Goal: Find specific page/section: Find specific page/section

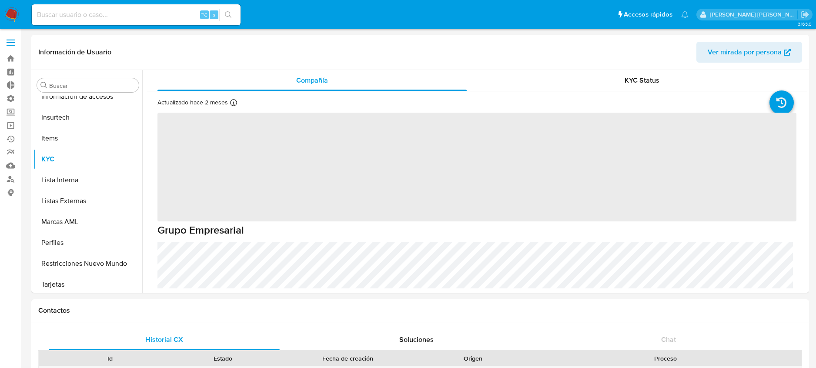
scroll to position [430, 0]
select select "10"
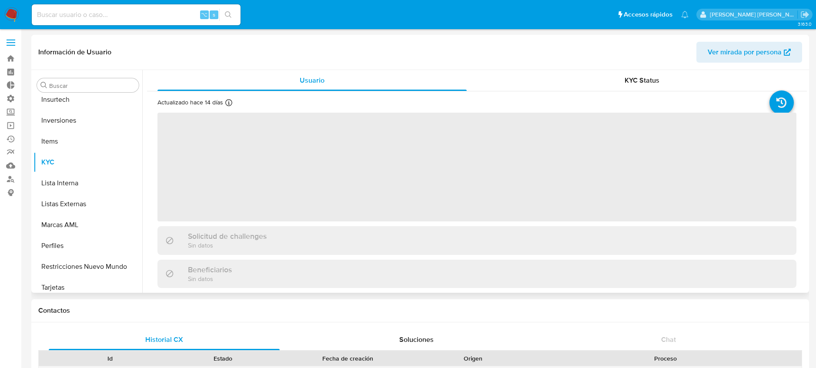
scroll to position [472, 0]
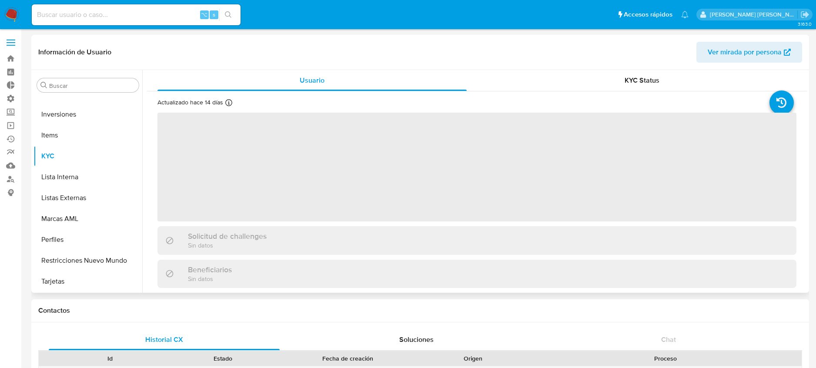
select select "10"
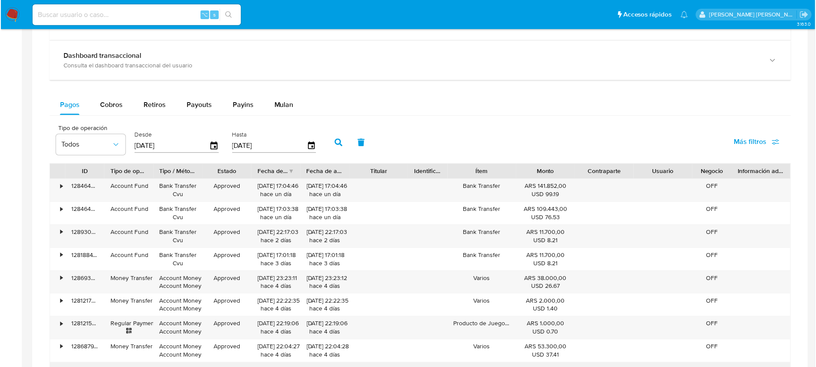
scroll to position [589, 0]
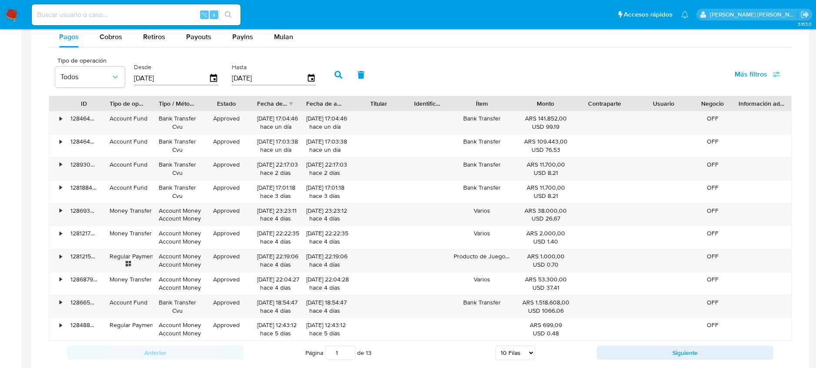
click at [638, 357] on button "Siguiente" at bounding box center [685, 353] width 177 height 14
type input "2"
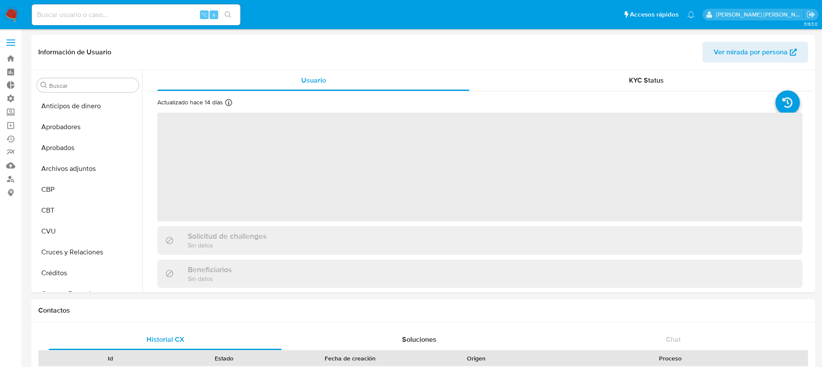
select select "10"
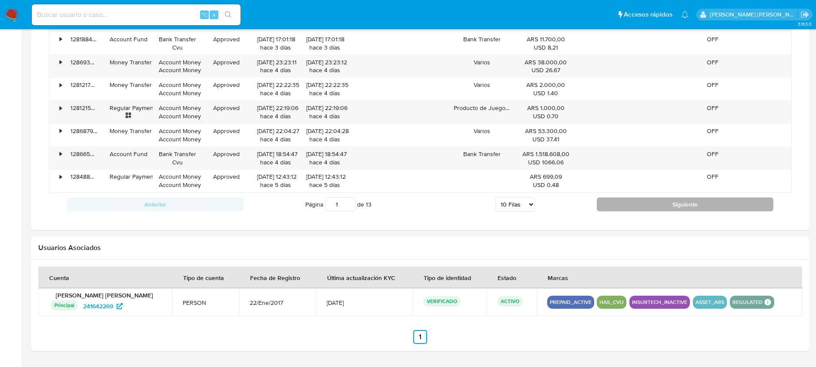
scroll to position [486, 0]
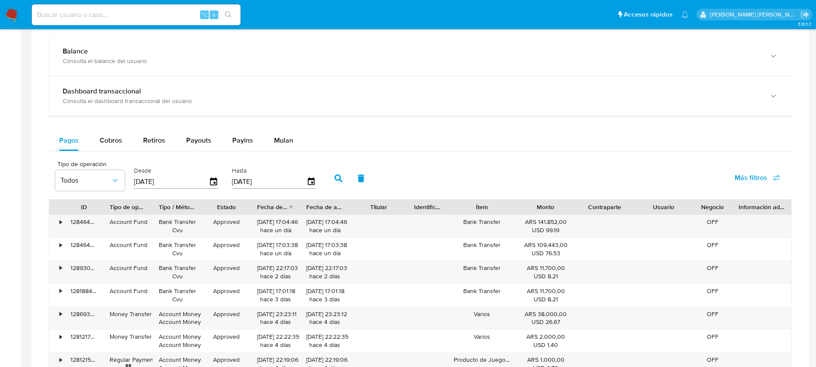
click at [755, 178] on span "Más filtros" at bounding box center [750, 177] width 33 height 21
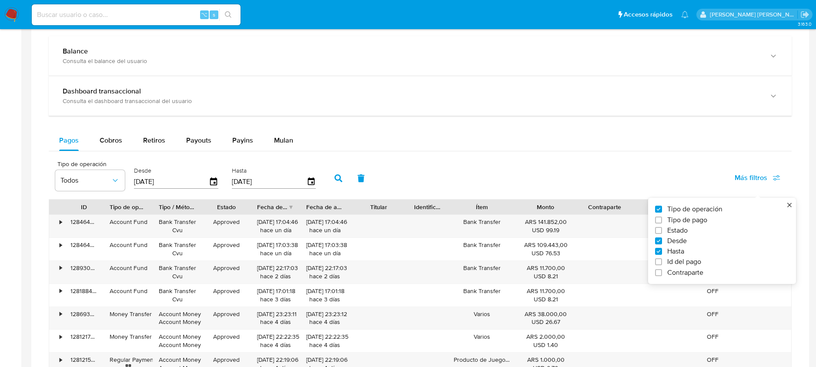
click at [680, 260] on span "Id del pago" at bounding box center [684, 261] width 34 height 9
click at [662, 260] on input "Id del pago" at bounding box center [658, 261] width 7 height 7
checkbox input "true"
click at [385, 180] on input "number" at bounding box center [369, 180] width 85 height 11
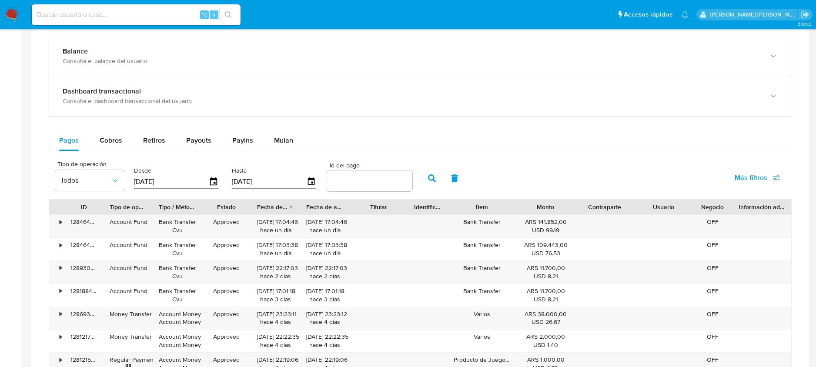
click at [375, 186] on input "number" at bounding box center [369, 180] width 85 height 11
paste input "120088989869"
type input "120088989869"
click at [428, 180] on icon "button" at bounding box center [432, 178] width 8 height 8
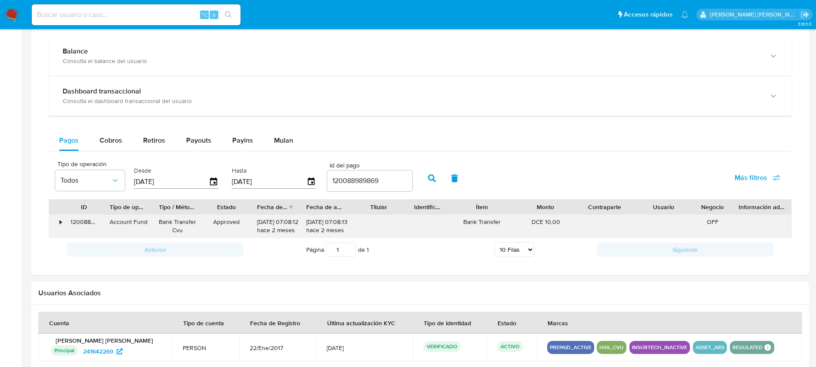
drag, startPoint x: 62, startPoint y: 222, endPoint x: 67, endPoint y: 224, distance: 5.3
click at [63, 223] on div "•" at bounding box center [56, 226] width 15 height 23
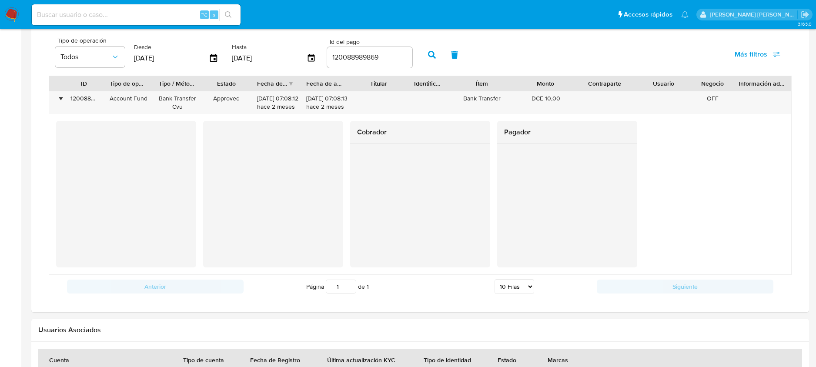
scroll to position [596, 0]
